Goal: Task Accomplishment & Management: Manage account settings

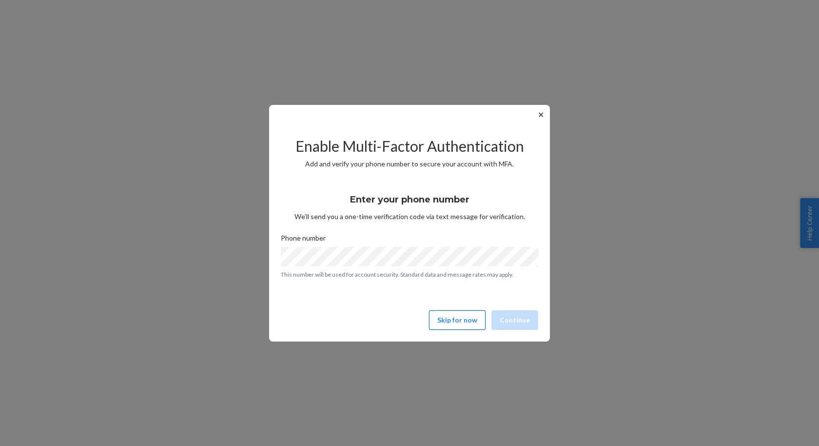
click at [469, 317] on button "Skip for now" at bounding box center [457, 319] width 57 height 19
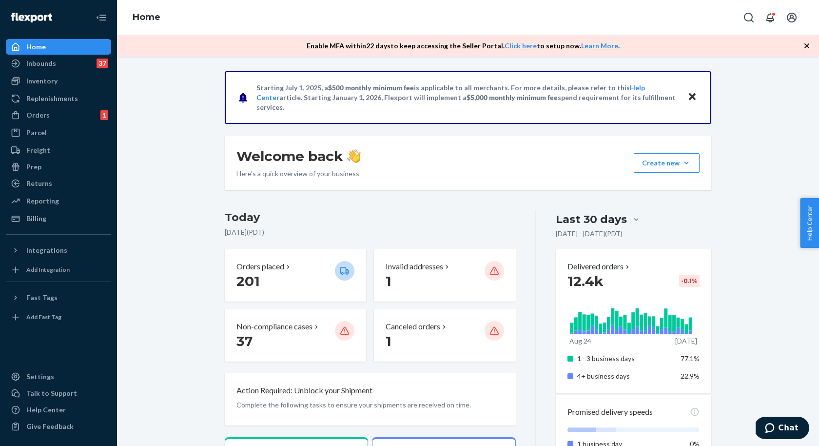
click at [809, 46] on icon "button" at bounding box center [807, 46] width 10 height 10
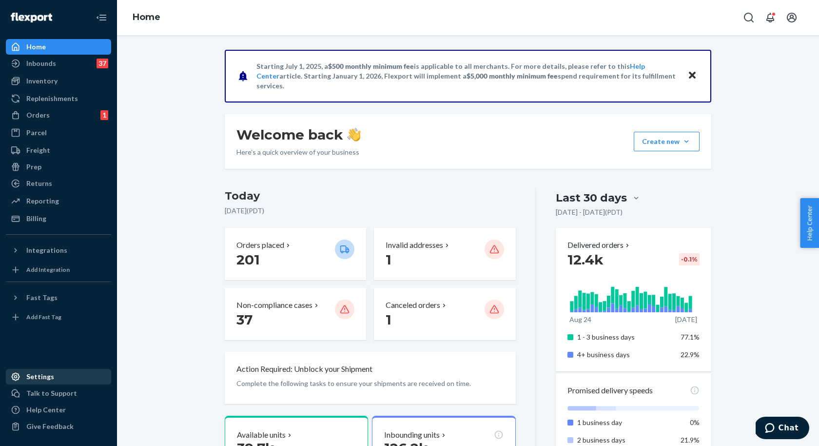
click at [45, 379] on div "Settings" at bounding box center [40, 376] width 28 height 10
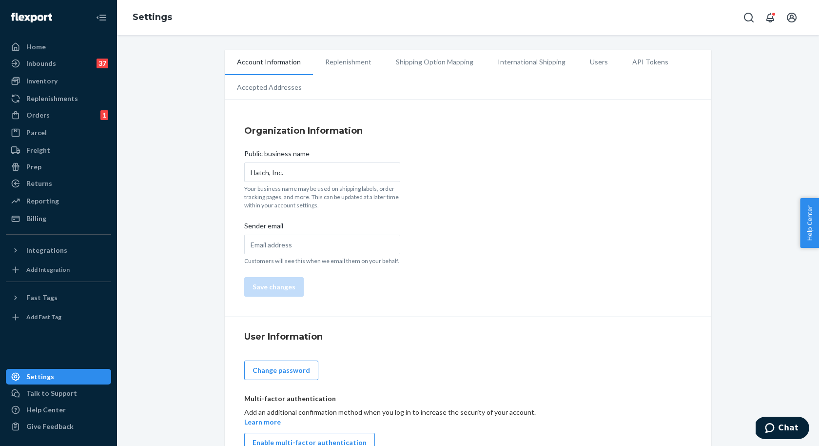
click at [601, 61] on li "Users" at bounding box center [599, 62] width 42 height 24
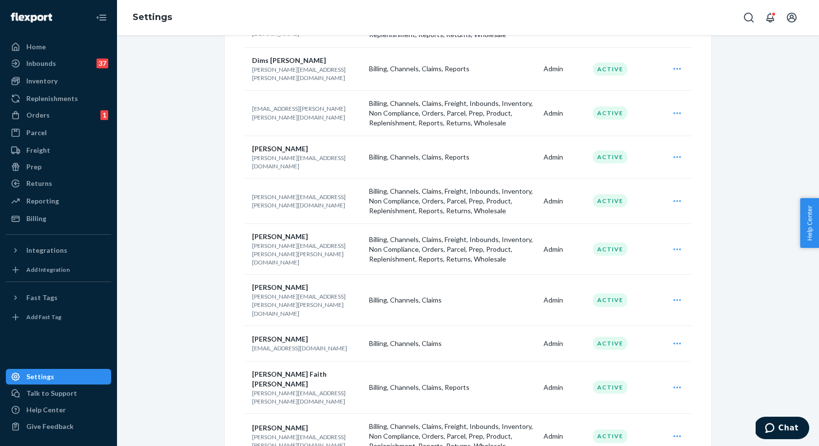
scroll to position [616, 0]
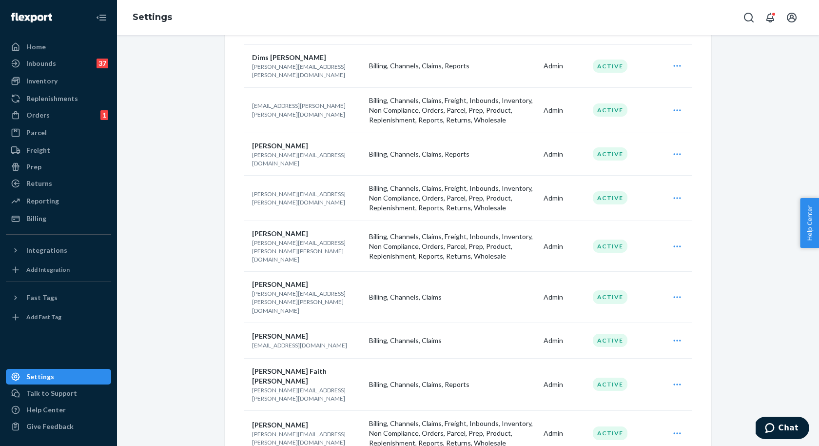
click at [286, 190] on p "[PERSON_NAME][EMAIL_ADDRESS][PERSON_NAME][DOMAIN_NAME]" at bounding box center [306, 198] width 109 height 17
copy p "[PERSON_NAME][EMAIL_ADDRESS][PERSON_NAME][DOMAIN_NAME]"
click at [675, 193] on icon "Open user actions" at bounding box center [677, 198] width 10 height 10
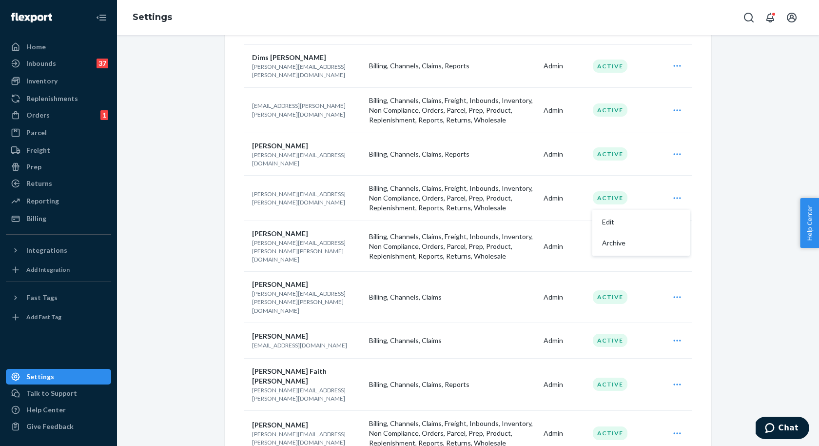
click at [278, 190] on p "[PERSON_NAME][EMAIL_ADDRESS][PERSON_NAME][DOMAIN_NAME]" at bounding box center [306, 198] width 109 height 17
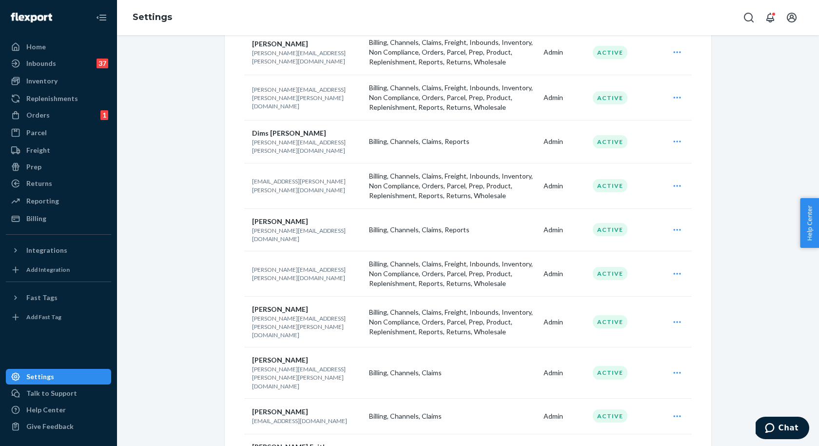
scroll to position [542, 0]
